Goal: Information Seeking & Learning: Learn about a topic

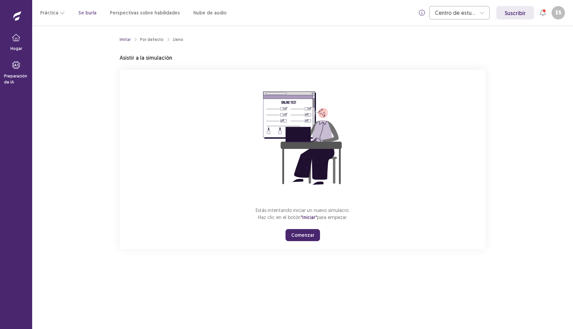
click at [306, 235] on font "Comenzar" at bounding box center [302, 235] width 23 height 6
click at [303, 235] on button "Start" at bounding box center [303, 235] width 22 height 12
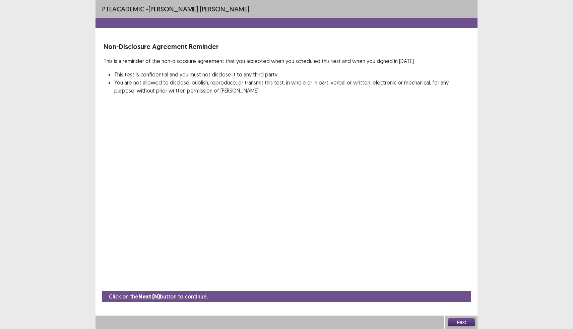
click at [108, 119] on div "PTE academic - Edison Stalin Calderon Calixto Non-Disclosure Agreement Reminder…" at bounding box center [287, 164] width 382 height 329
